Goal: Find specific page/section

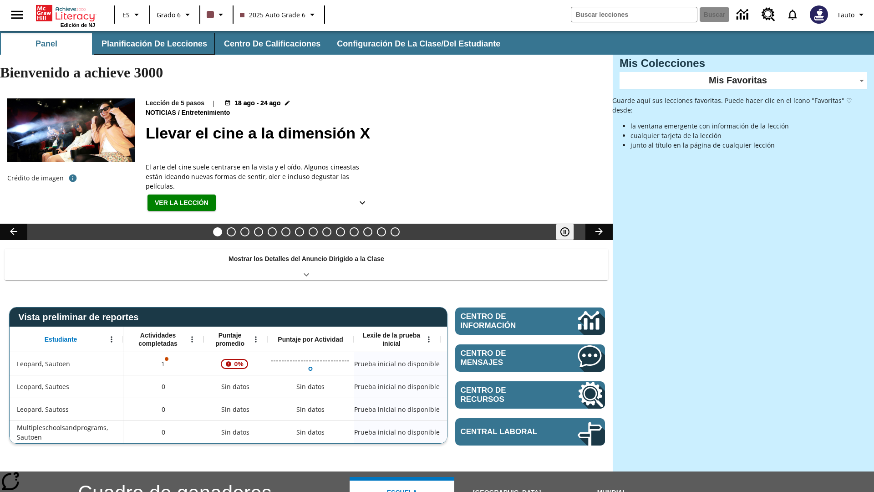
click at [153, 44] on button "Planificación de lecciones" at bounding box center [154, 44] width 121 height 22
